Goal: Transaction & Acquisition: Purchase product/service

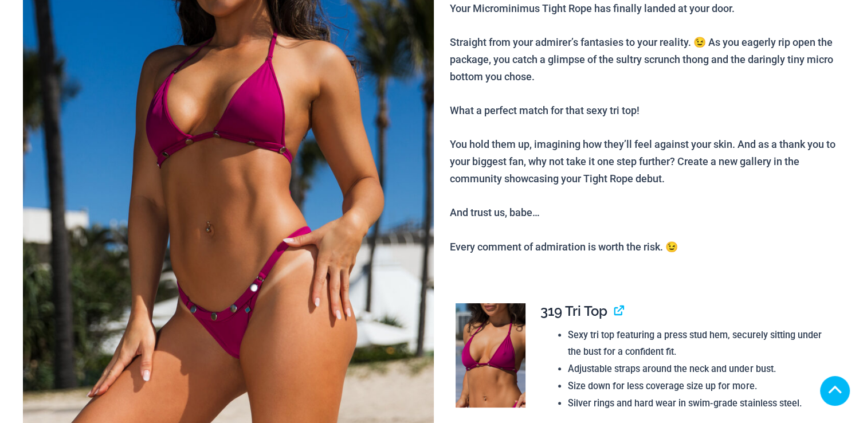
scroll to position [236, 0]
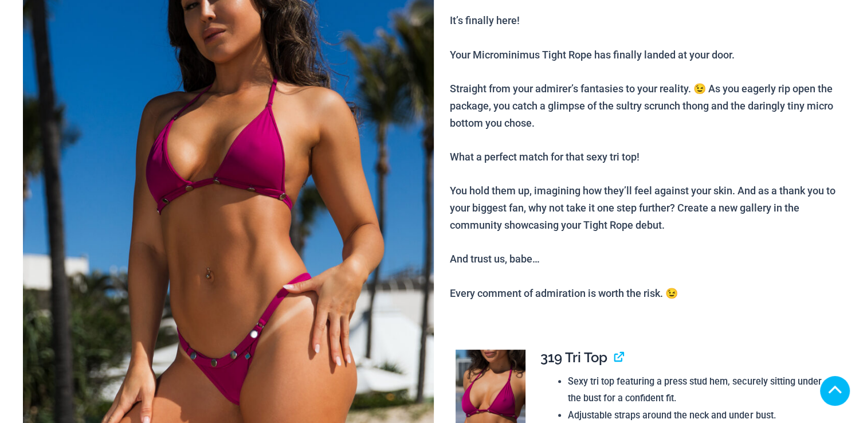
scroll to position [218, 0]
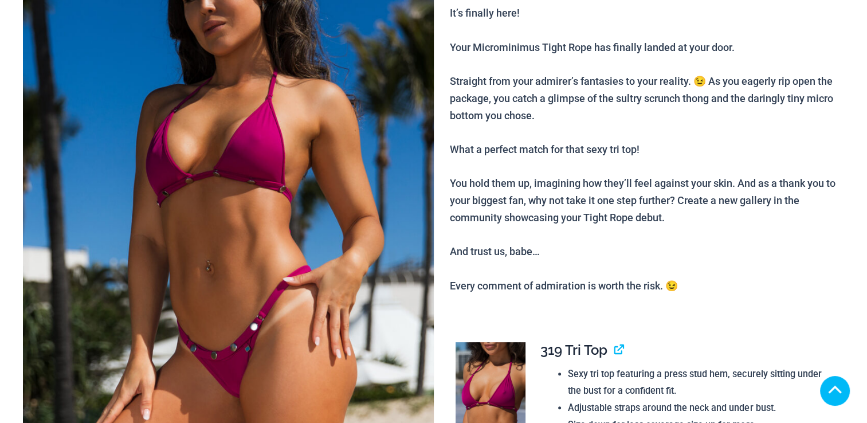
click at [266, 171] on img at bounding box center [228, 204] width 411 height 616
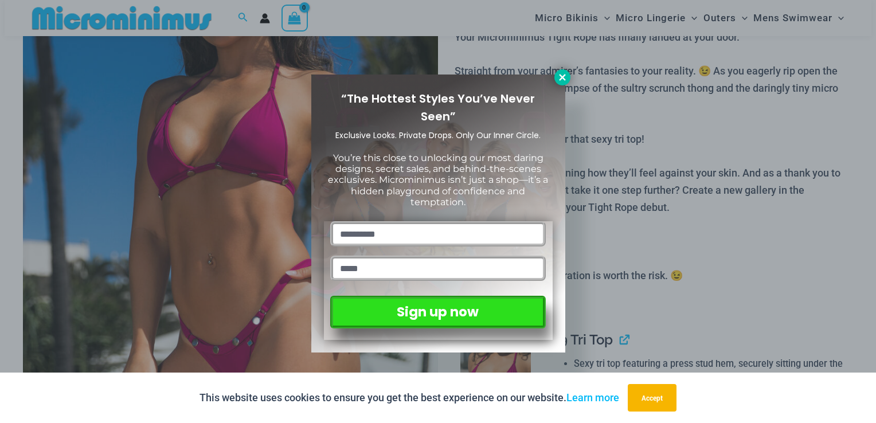
click at [558, 79] on icon at bounding box center [562, 77] width 10 height 10
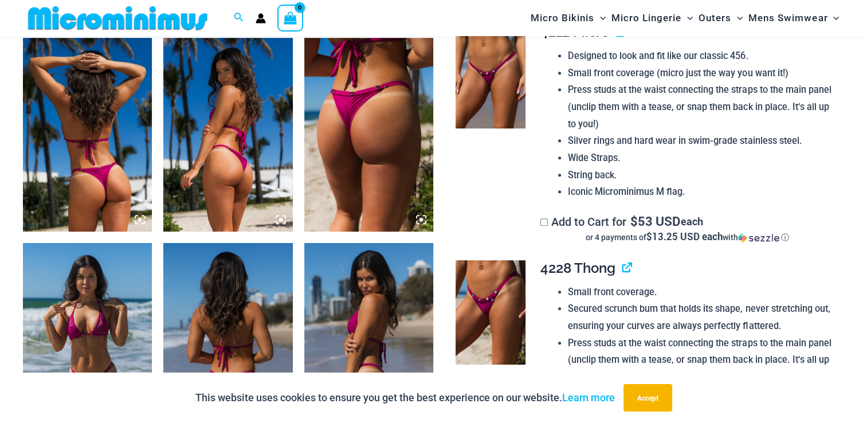
scroll to position [688, 0]
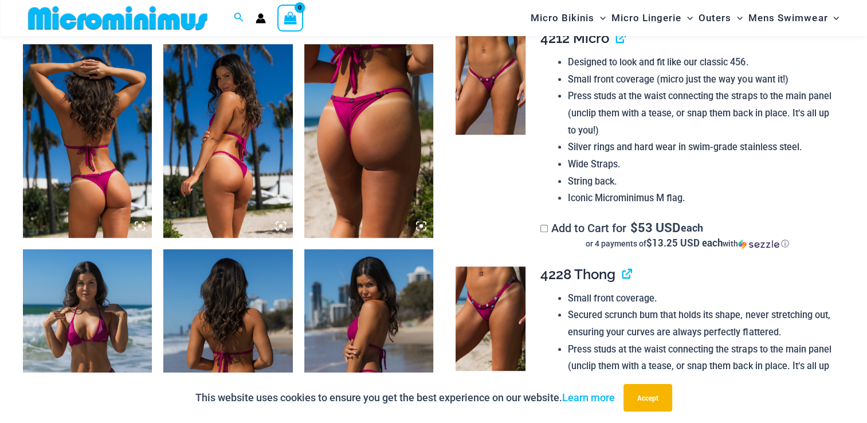
click at [502, 320] on img at bounding box center [490, 319] width 69 height 104
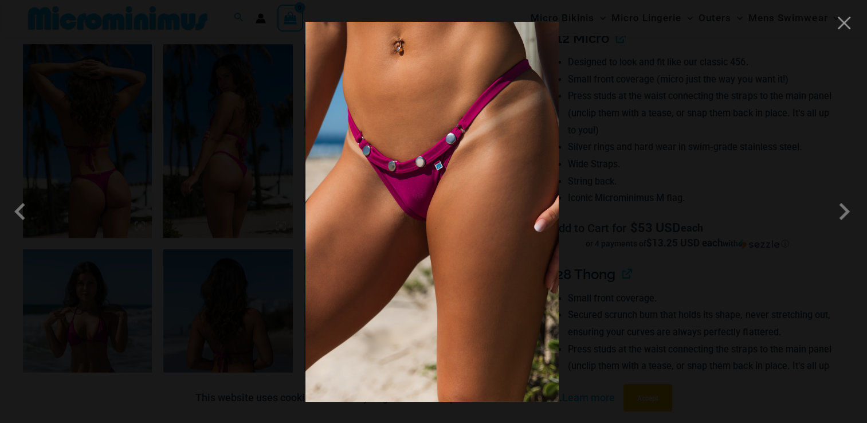
click at [558, 79] on img at bounding box center [432, 212] width 253 height 380
click at [428, 173] on img at bounding box center [432, 212] width 253 height 380
click at [849, 22] on button "Close" at bounding box center [844, 22] width 17 height 17
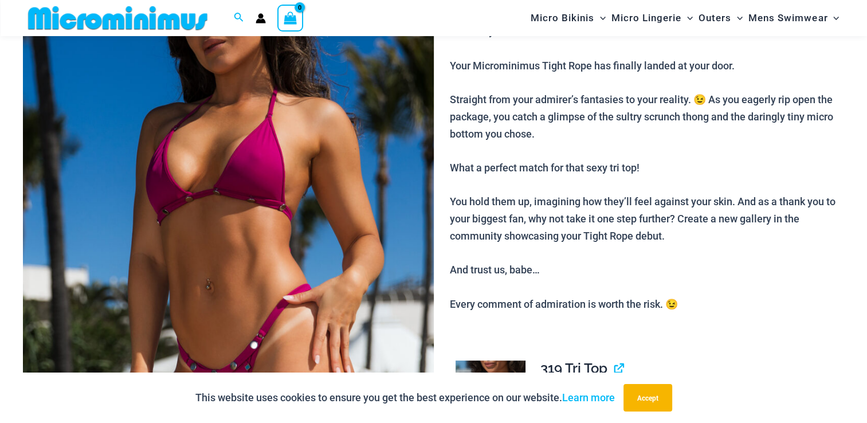
scroll to position [0, 0]
